Goal: Transaction & Acquisition: Purchase product/service

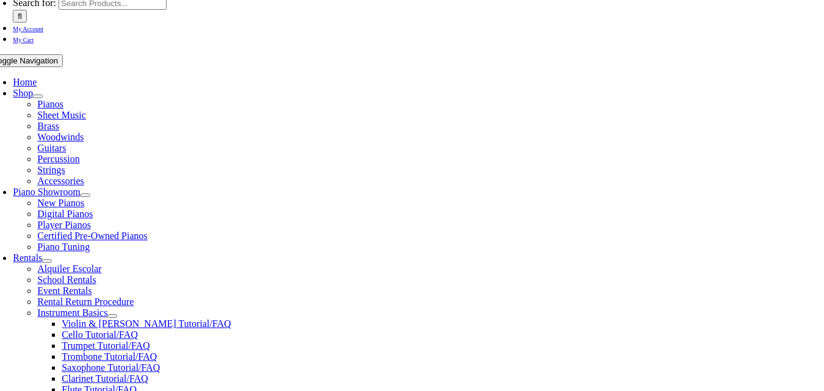
scroll to position [189, 0]
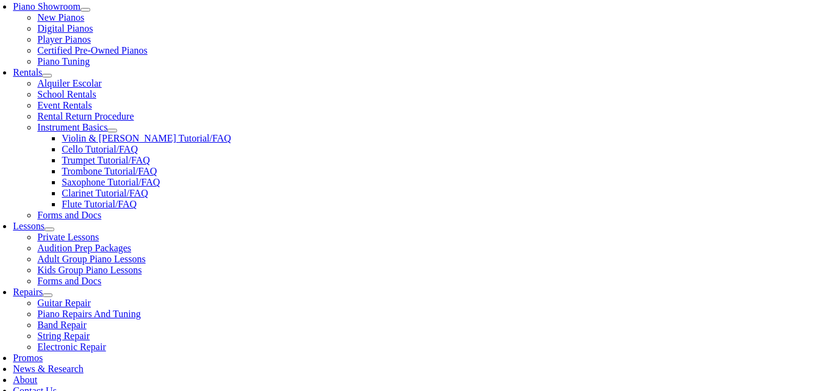
scroll to position [376, 0]
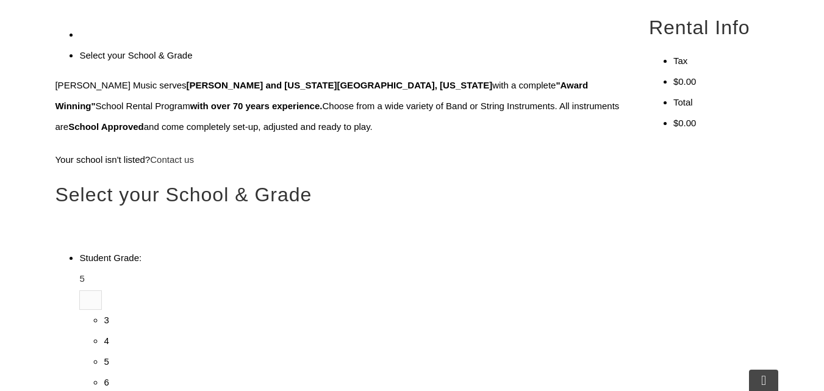
type input "r"
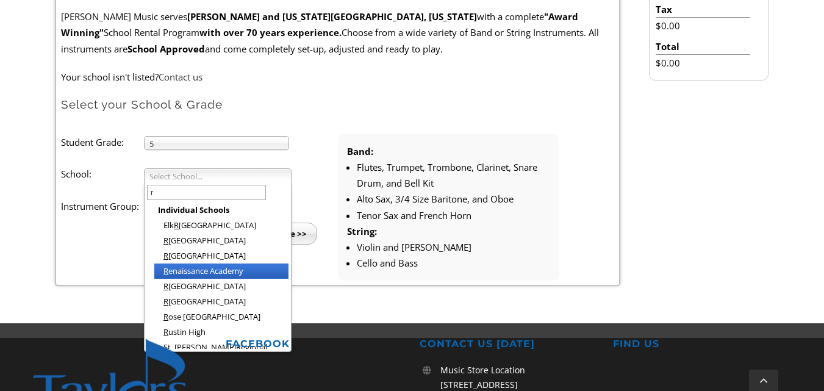
click at [178, 270] on li "R enaissance Academy" at bounding box center [221, 271] width 134 height 15
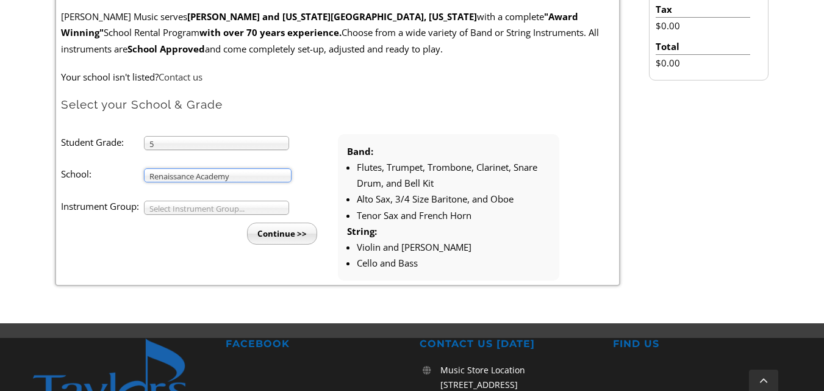
click at [180, 210] on span "Select Instrument Group..." at bounding box center [210, 208] width 123 height 15
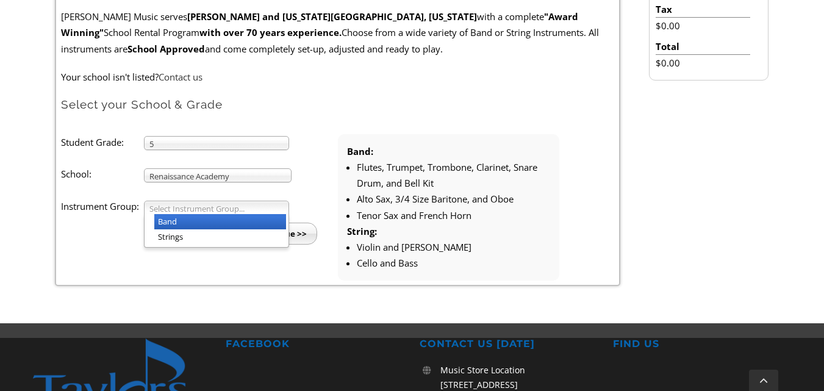
click at [175, 220] on li "Band" at bounding box center [220, 221] width 132 height 15
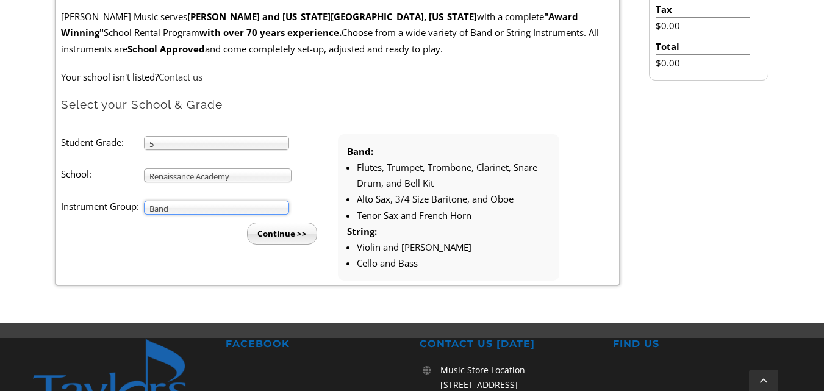
click at [292, 232] on input "Continue >>" at bounding box center [282, 234] width 70 height 22
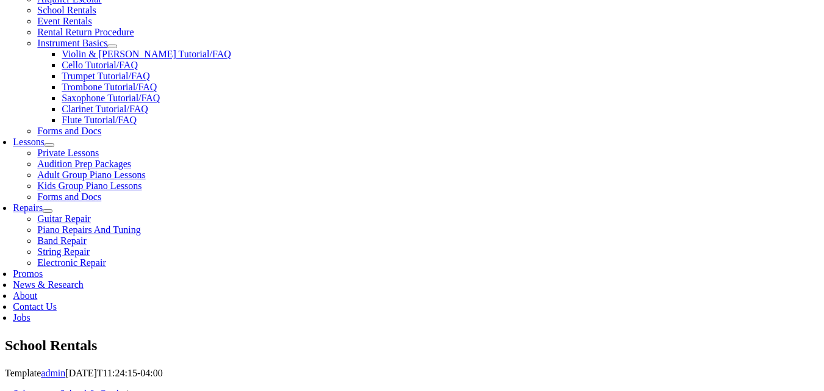
scroll to position [459, 0]
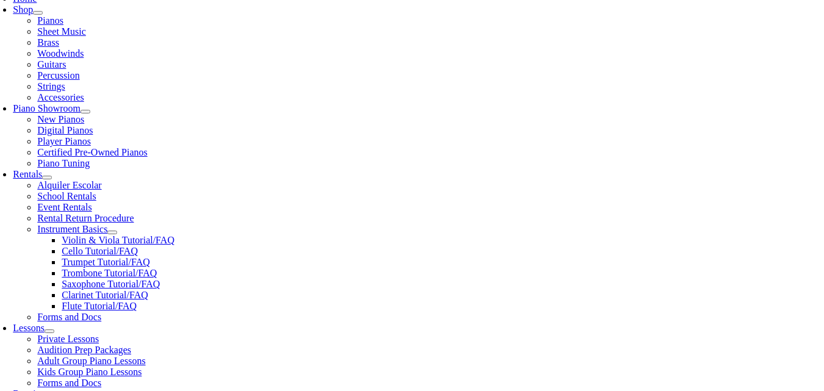
scroll to position [281, 0]
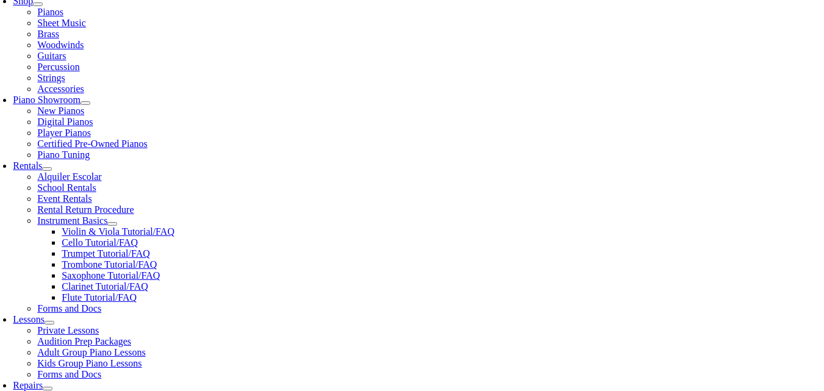
drag, startPoint x: 76, startPoint y: 319, endPoint x: 138, endPoint y: 327, distance: 62.1
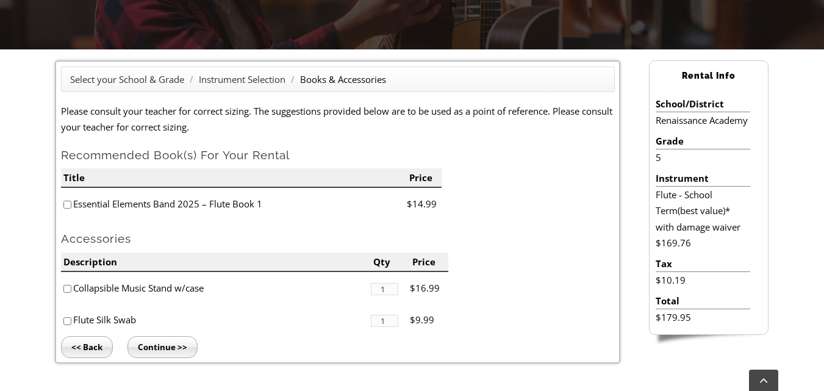
click at [102, 313] on li "Flute Silk Swab" at bounding box center [216, 320] width 310 height 32
click at [66, 319] on input"] "checkbox" at bounding box center [67, 321] width 8 height 8
checkbox input"] "true"
click at [179, 343] on input "Continue >>" at bounding box center [163, 347] width 70 height 22
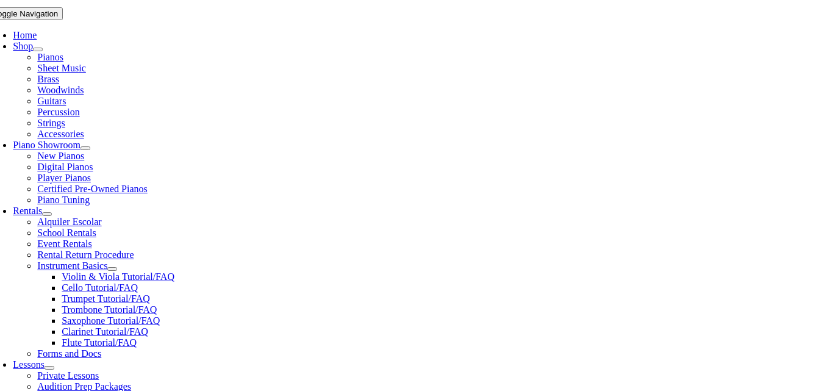
type input "1"
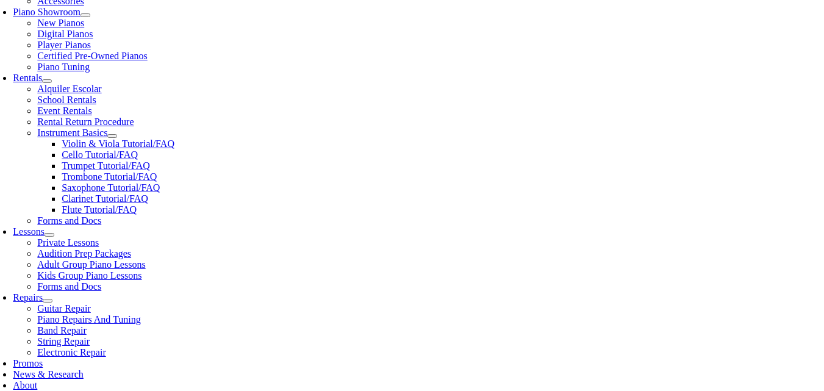
scroll to position [368, 0]
